Goal: Task Accomplishment & Management: Use online tool/utility

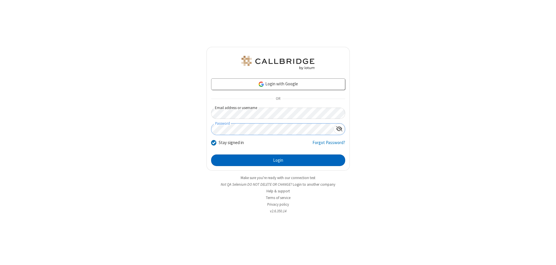
click at [278, 160] on button "Login" at bounding box center [278, 161] width 134 height 12
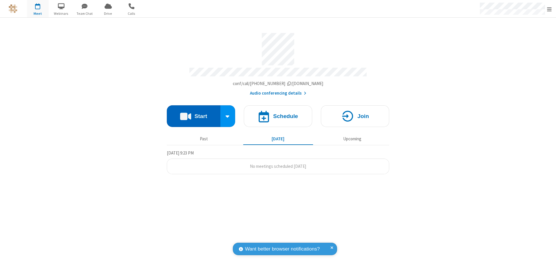
click at [194, 114] on button "Start" at bounding box center [194, 116] width 54 height 22
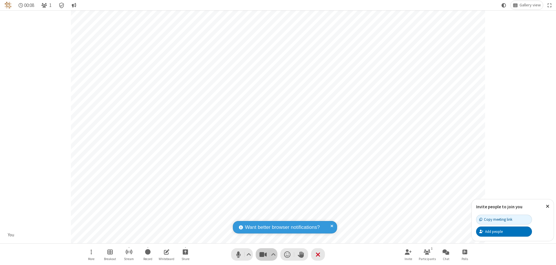
click at [263, 255] on span "Stop video (⌘+Shift+V)" at bounding box center [263, 255] width 9 height 8
click at [263, 255] on span "Start video (⌘+Shift+V)" at bounding box center [263, 255] width 9 height 8
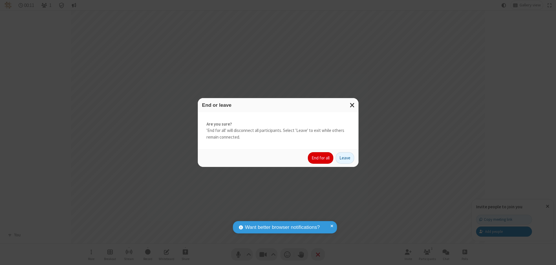
click at [321, 158] on button "End for all" at bounding box center [320, 158] width 25 height 12
